Goal: Register for event/course

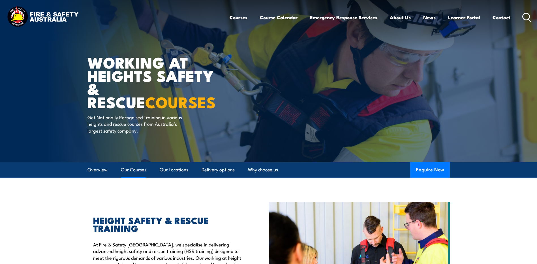
click at [128, 169] on link "Our Courses" at bounding box center [133, 169] width 25 height 15
click at [526, 18] on icon at bounding box center [527, 17] width 9 height 9
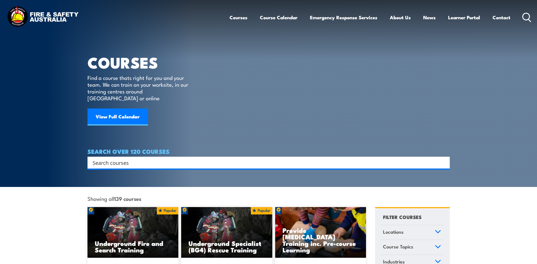
click at [135, 158] on input "Search input" at bounding box center [265, 162] width 345 height 8
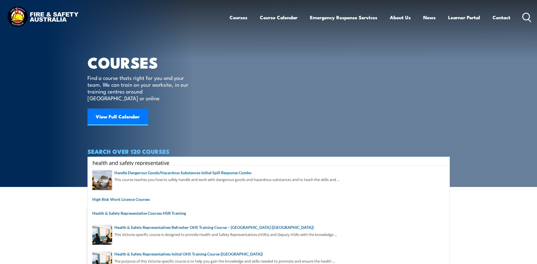
type input "health and safety representative"
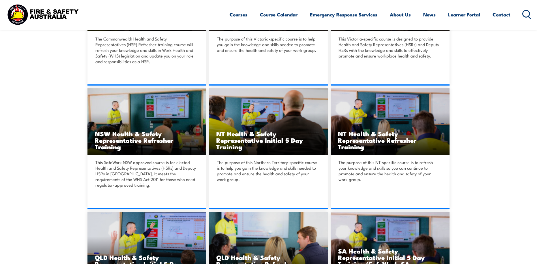
scroll to position [425, 0]
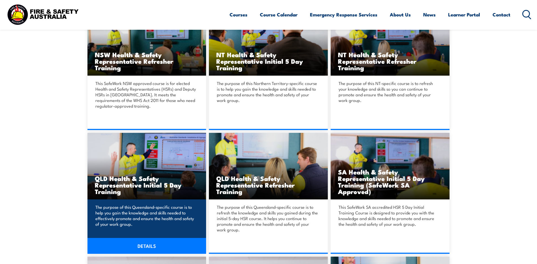
click at [115, 185] on h3 "QLD Health & Safety Representative Initial 5 Day Training" at bounding box center [147, 185] width 104 height 20
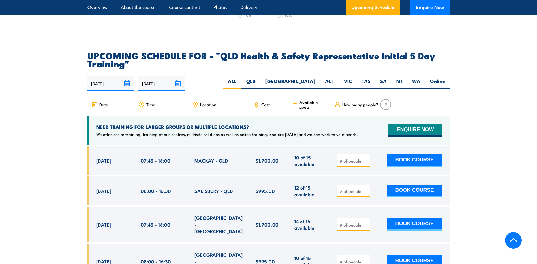
scroll to position [963, 0]
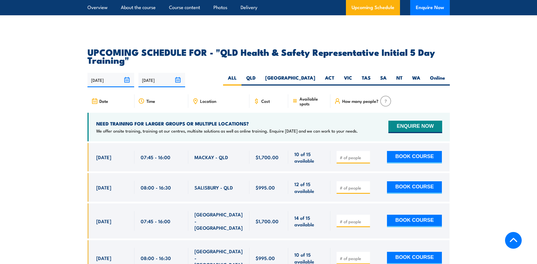
click at [204, 101] on span "Location" at bounding box center [208, 101] width 16 height 5
click at [261, 75] on label "QLD" at bounding box center [251, 79] width 19 height 11
click at [259, 75] on input "QLD" at bounding box center [258, 76] width 4 height 4
radio input "true"
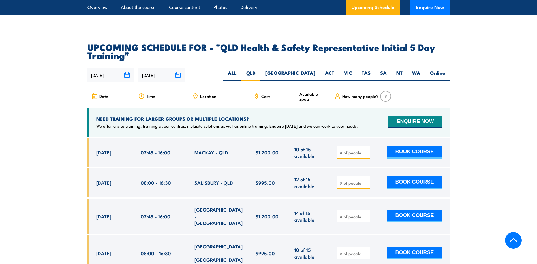
scroll to position [1009, 0]
